Goal: Navigation & Orientation: Go to known website

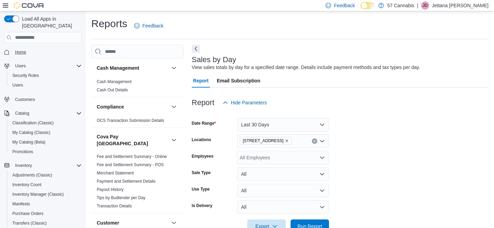
click at [28, 48] on link "Home" at bounding box center [20, 52] width 16 height 8
